Goal: Information Seeking & Learning: Learn about a topic

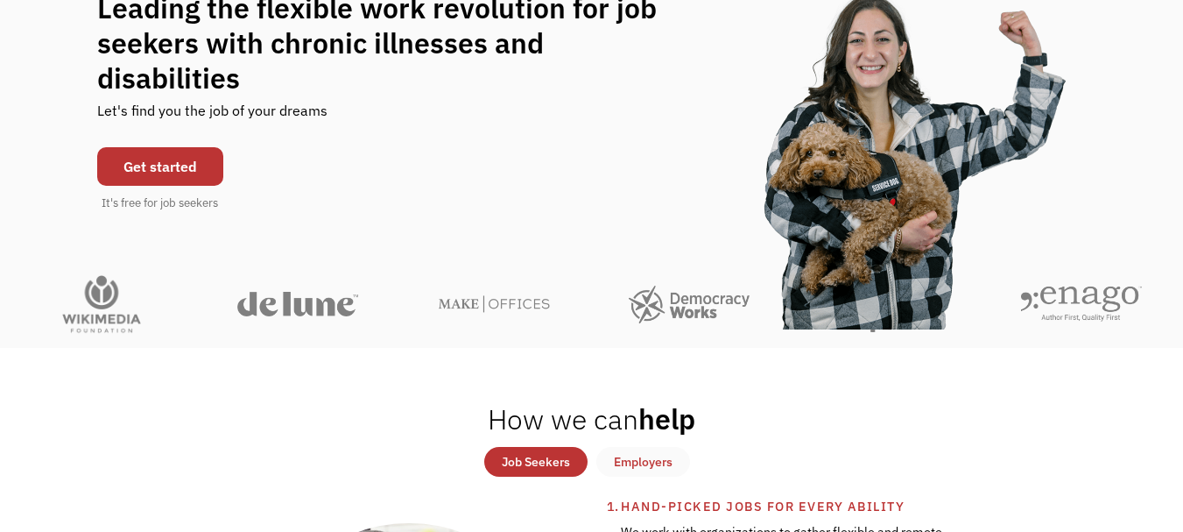
scroll to position [456, 0]
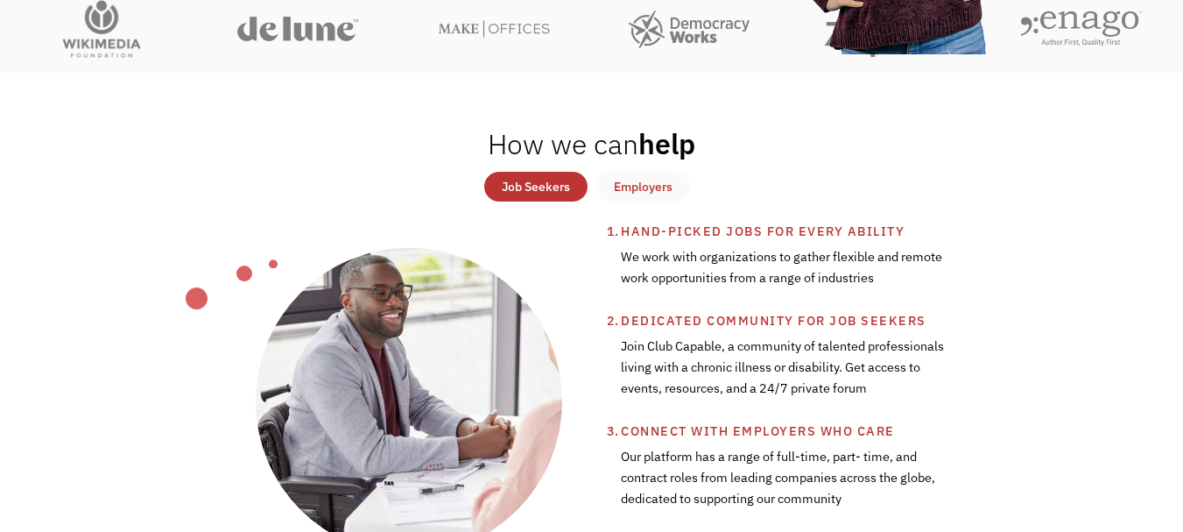
click at [660, 184] on div "Employers" at bounding box center [643, 186] width 59 height 21
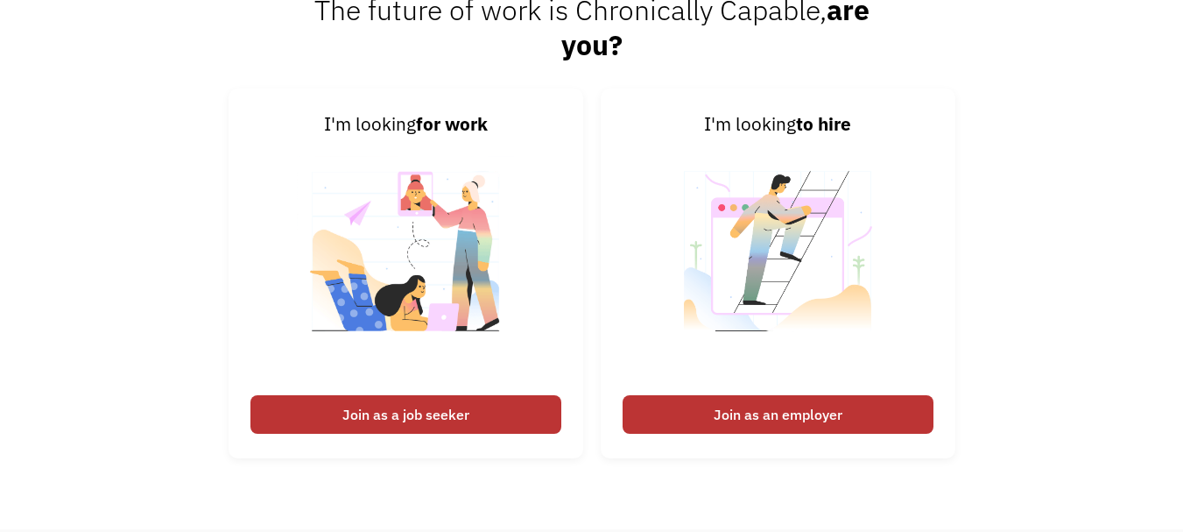
scroll to position [3899, 0]
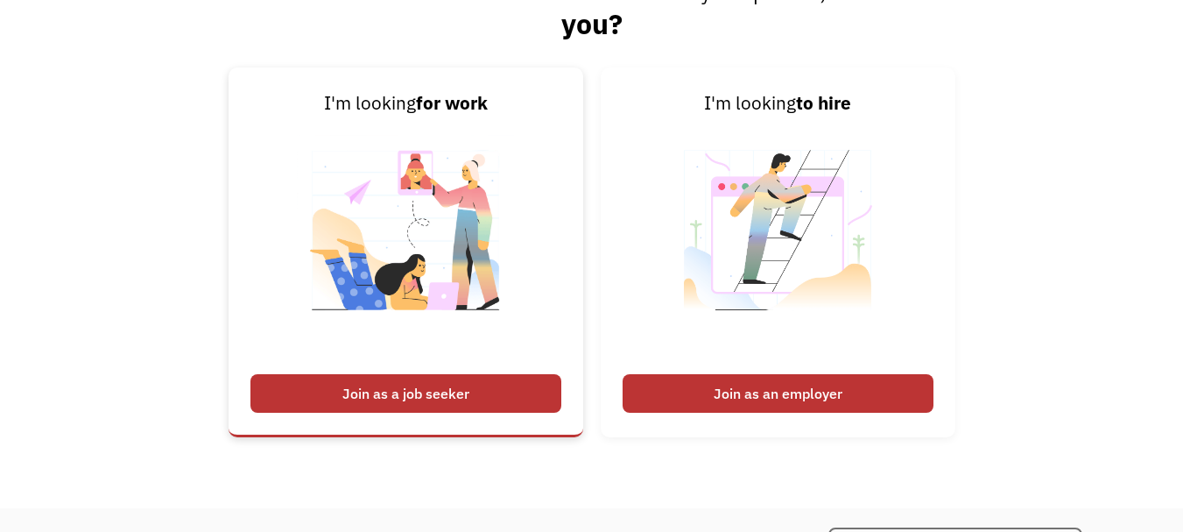
click at [447, 388] on div "Join as a job seeker" at bounding box center [406, 393] width 311 height 39
click at [474, 399] on div "Join as a job seeker" at bounding box center [406, 393] width 311 height 39
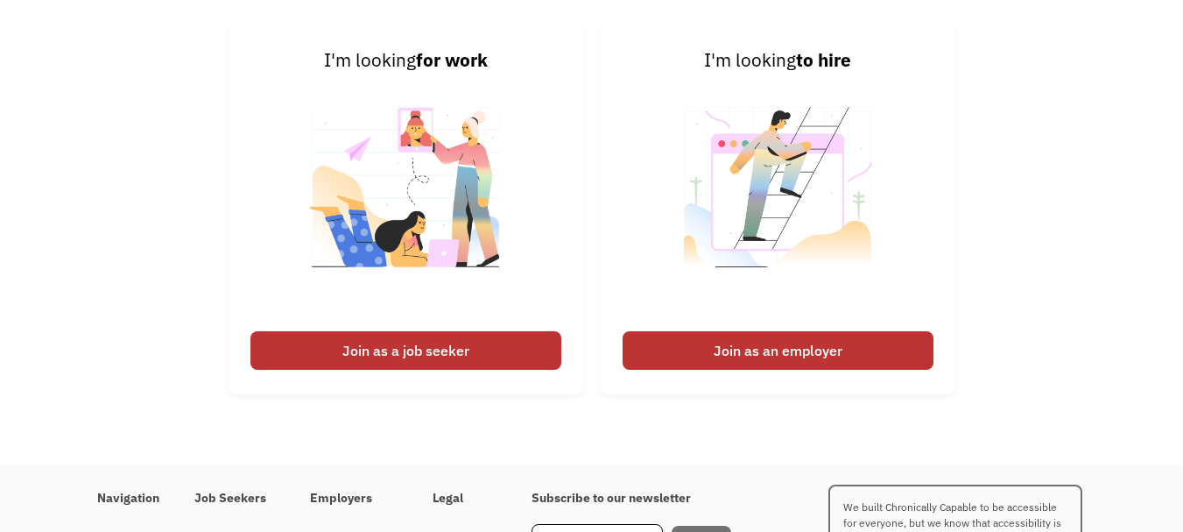
scroll to position [3907, 0]
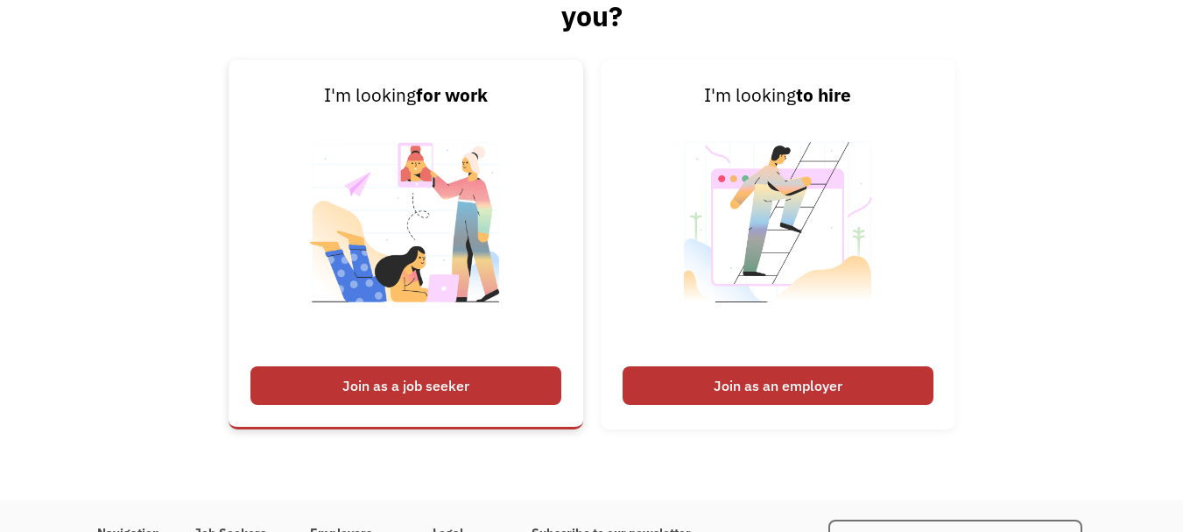
click at [485, 385] on div "Join as a job seeker" at bounding box center [406, 385] width 311 height 39
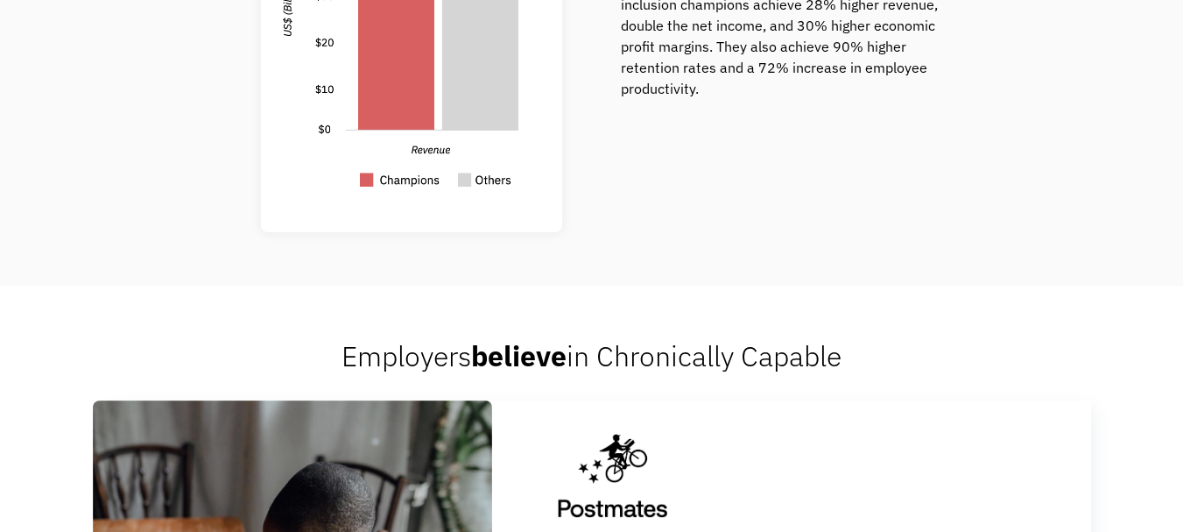
scroll to position [548, 0]
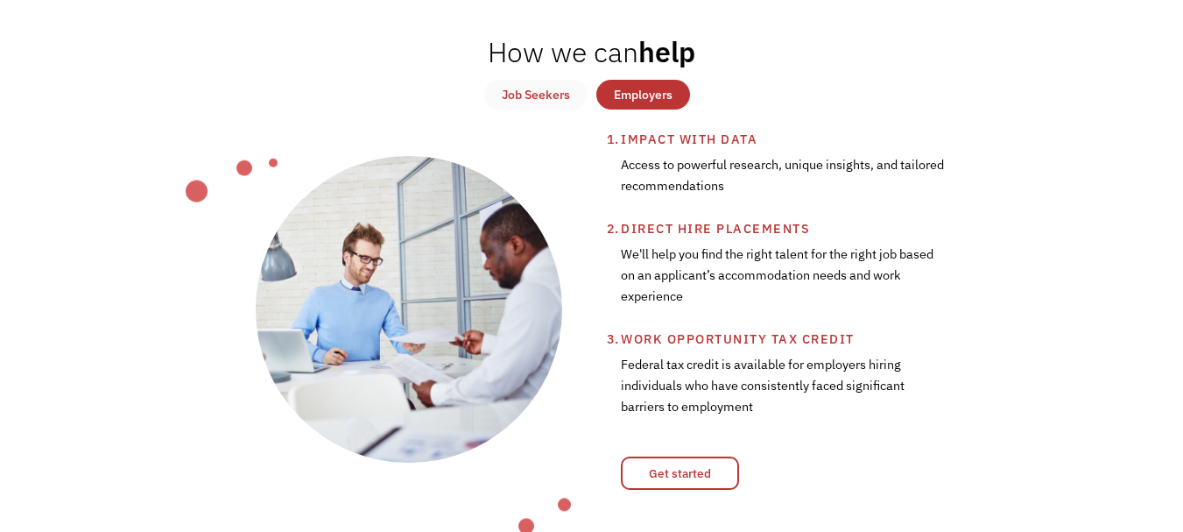
click at [556, 97] on div "Job Seekers" at bounding box center [536, 94] width 68 height 21
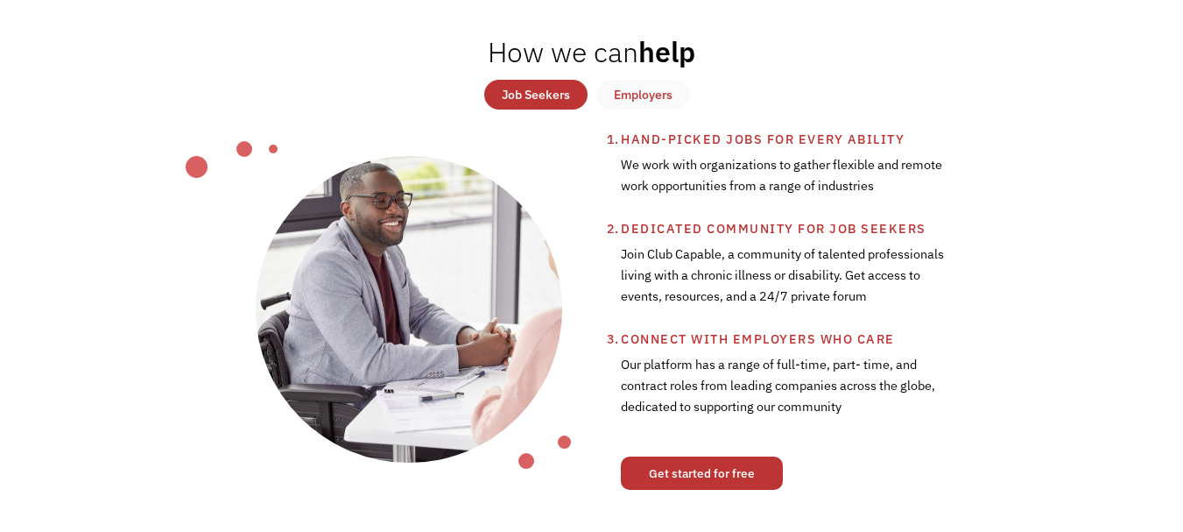
click at [697, 469] on link "Get started for free" at bounding box center [702, 472] width 162 height 33
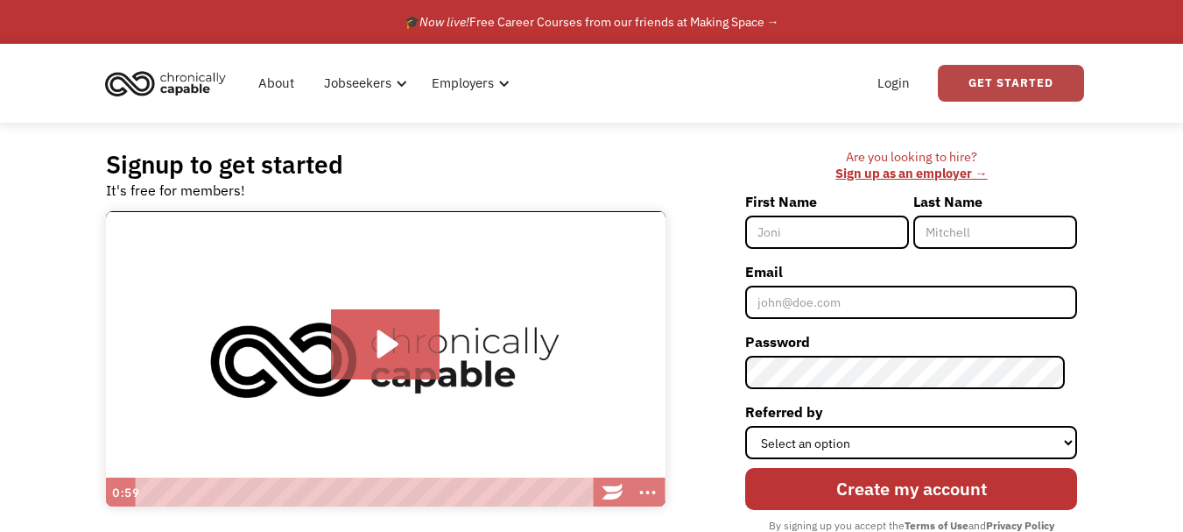
click at [1016, 81] on link "Get Started" at bounding box center [1011, 83] width 146 height 37
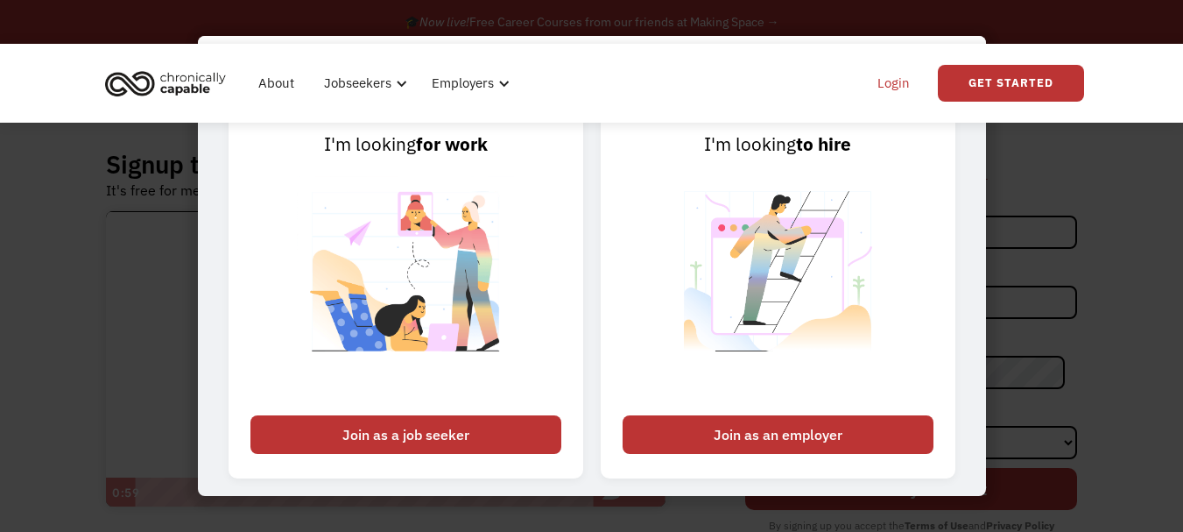
click at [886, 75] on link "Login" at bounding box center [893, 83] width 53 height 56
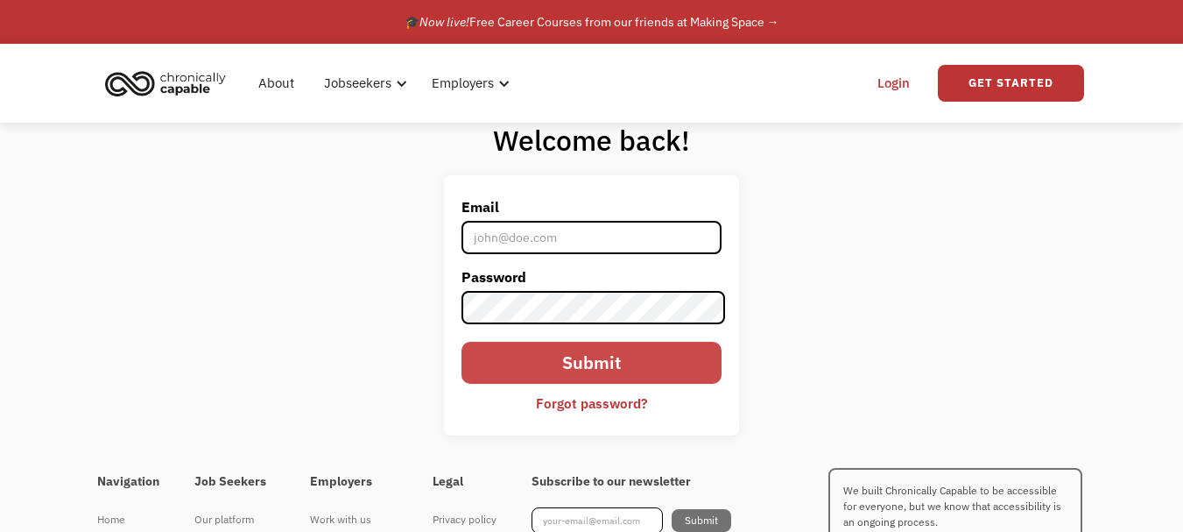
type input "lupereira113@gmail.com"
click at [603, 358] on input "Submit" at bounding box center [592, 363] width 261 height 42
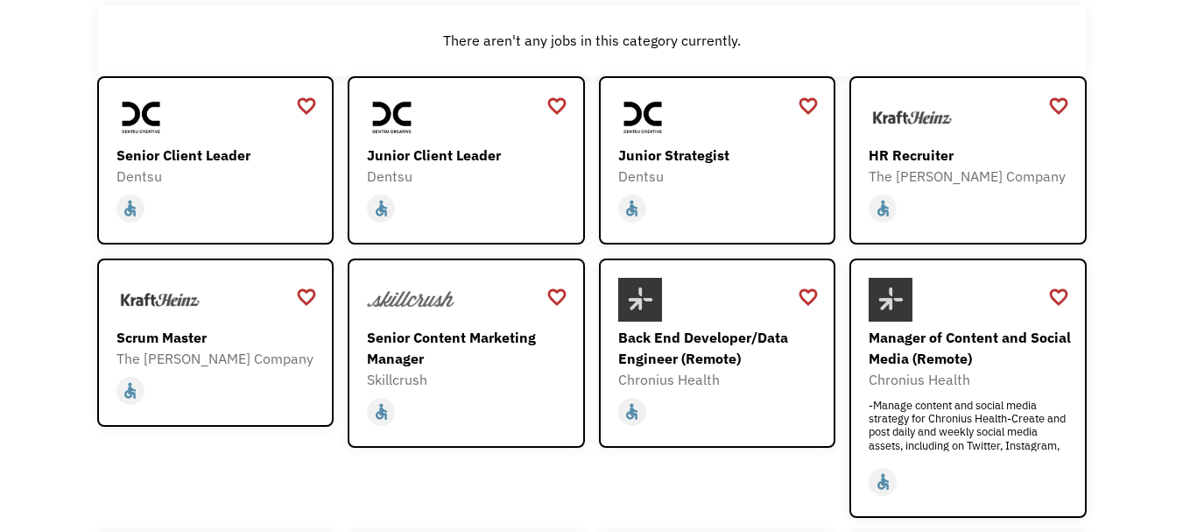
scroll to position [207, 0]
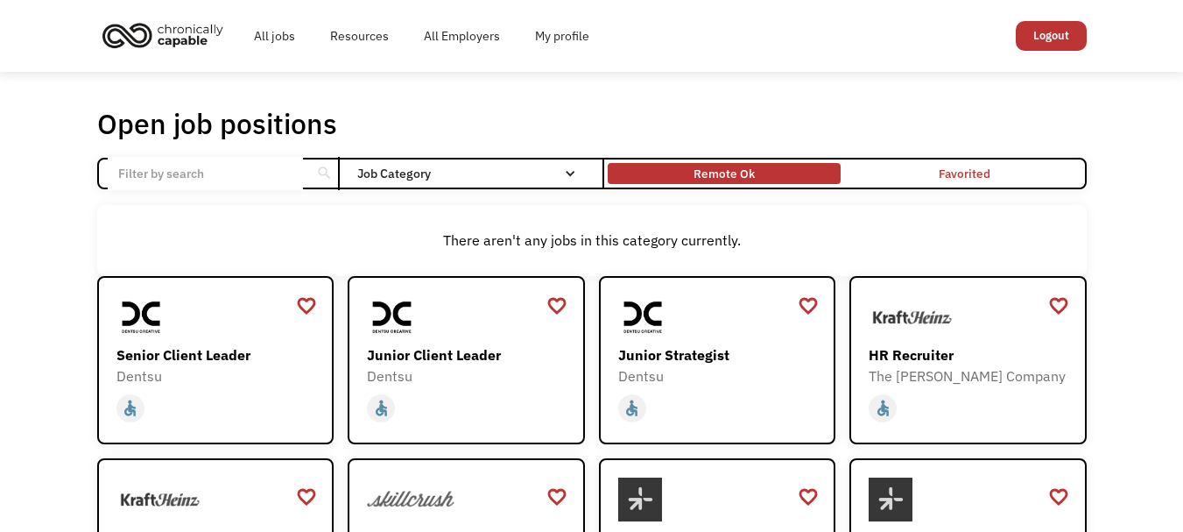
click at [738, 182] on div "Remote Ok" at bounding box center [724, 173] width 61 height 21
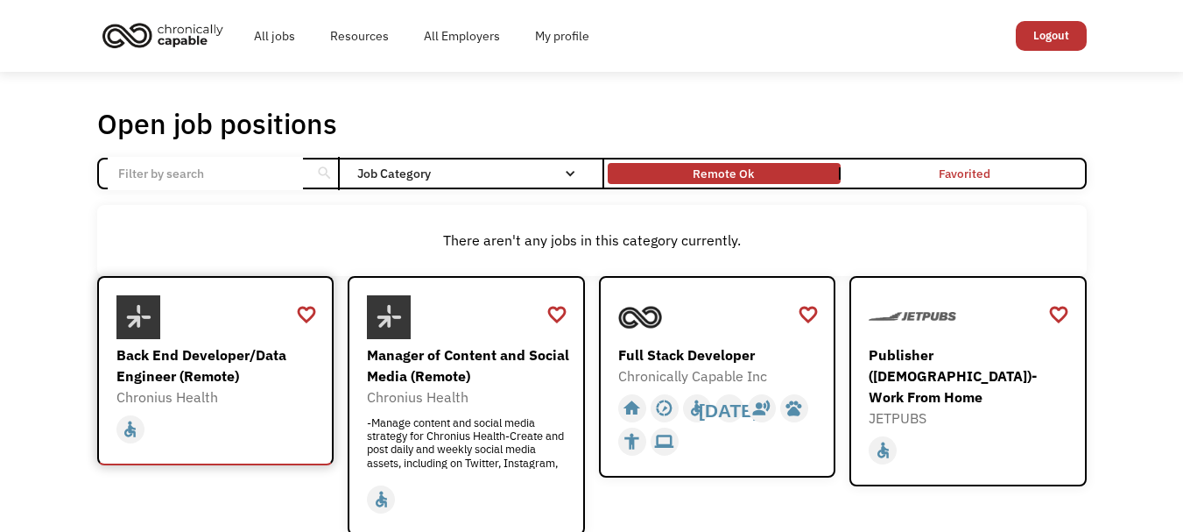
click at [201, 365] on div "Back End Developer/Data Engineer (Remote)" at bounding box center [217, 365] width 203 height 42
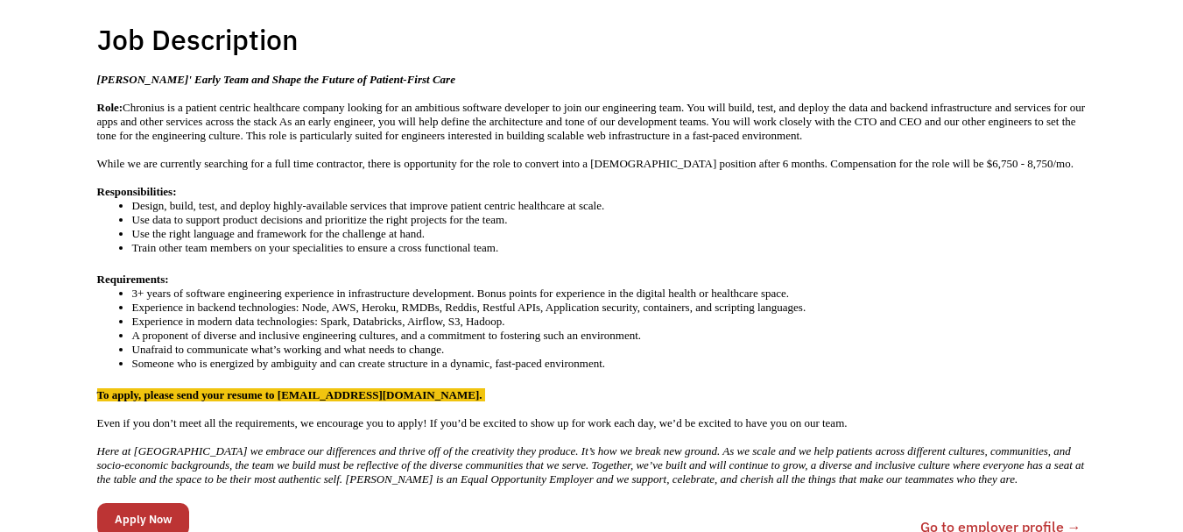
scroll to position [350, 0]
